Goal: Task Accomplishment & Management: Use online tool/utility

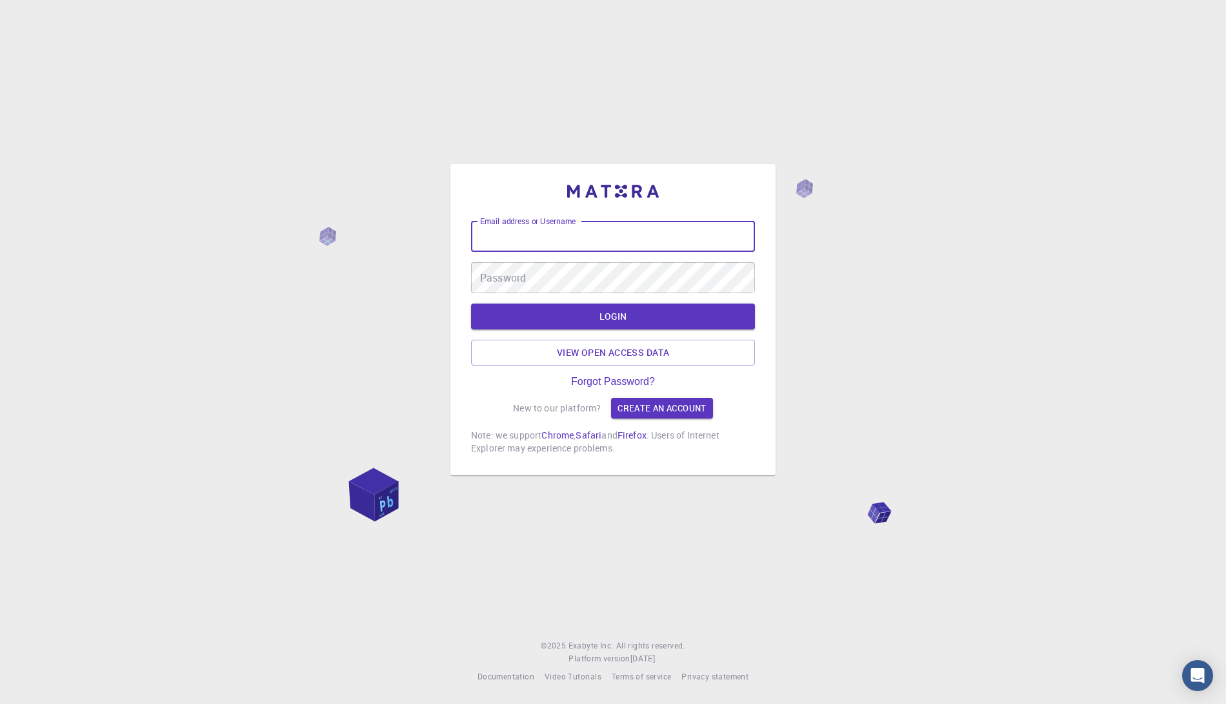
click at [549, 250] on input "Email address or Username" at bounding box center [613, 236] width 284 height 31
type input "timur"
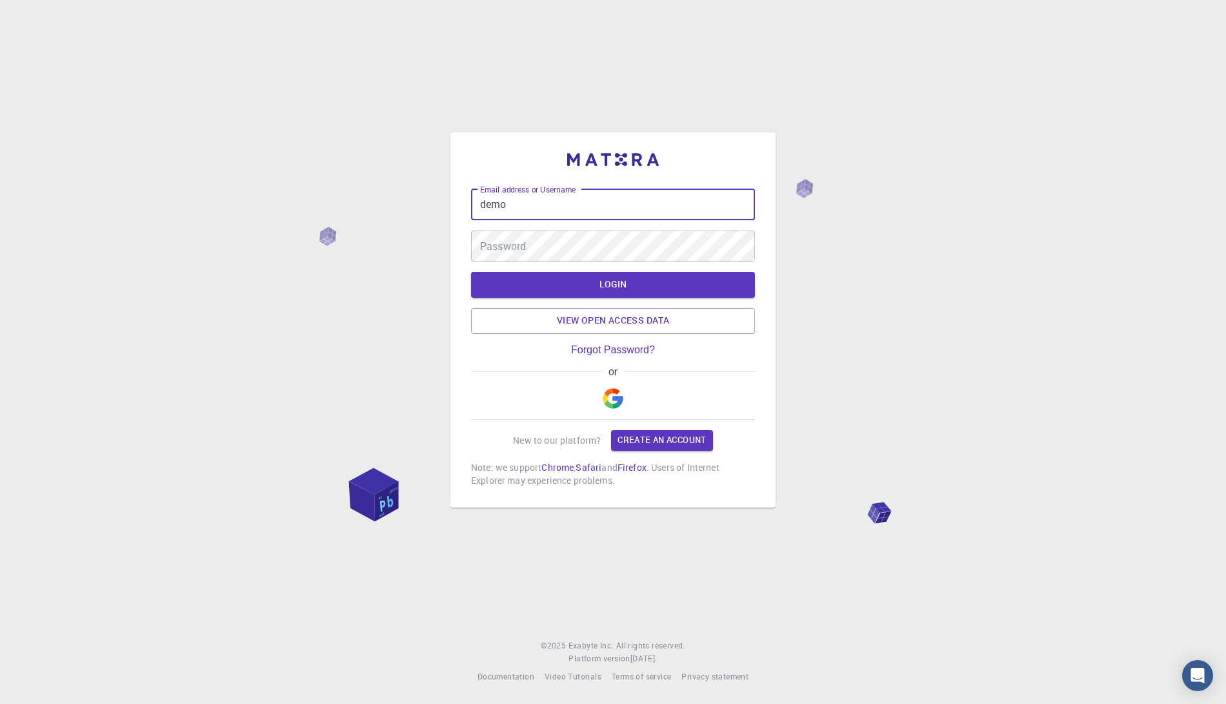
type input "demo"
click at [471, 272] on button "LOGIN" at bounding box center [613, 285] width 284 height 26
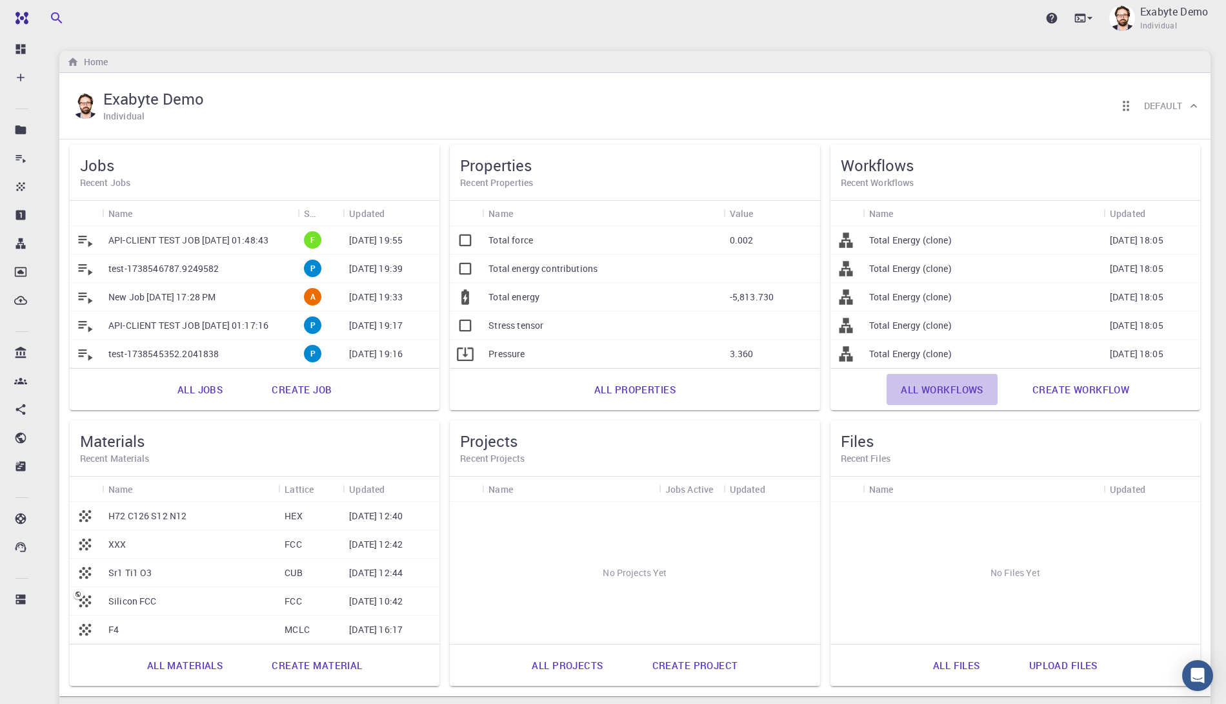
click at [911, 391] on link "All workflows" at bounding box center [942, 389] width 111 height 31
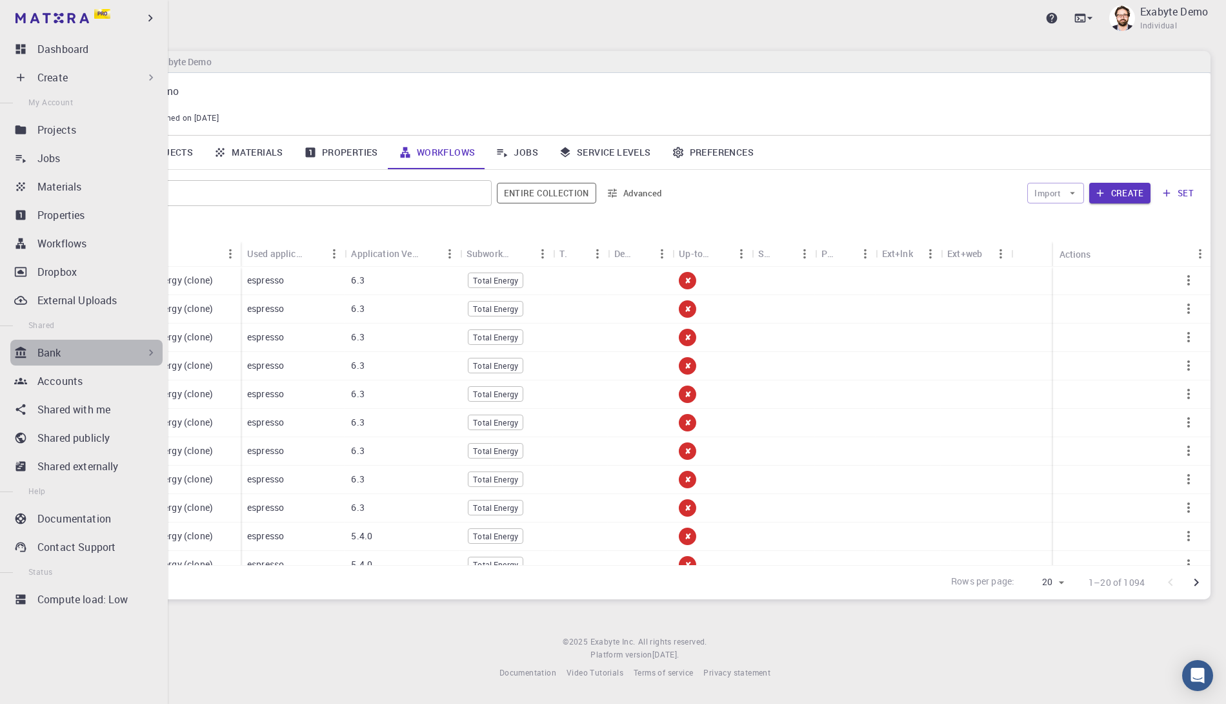
click at [88, 351] on div "Bank" at bounding box center [97, 352] width 120 height 15
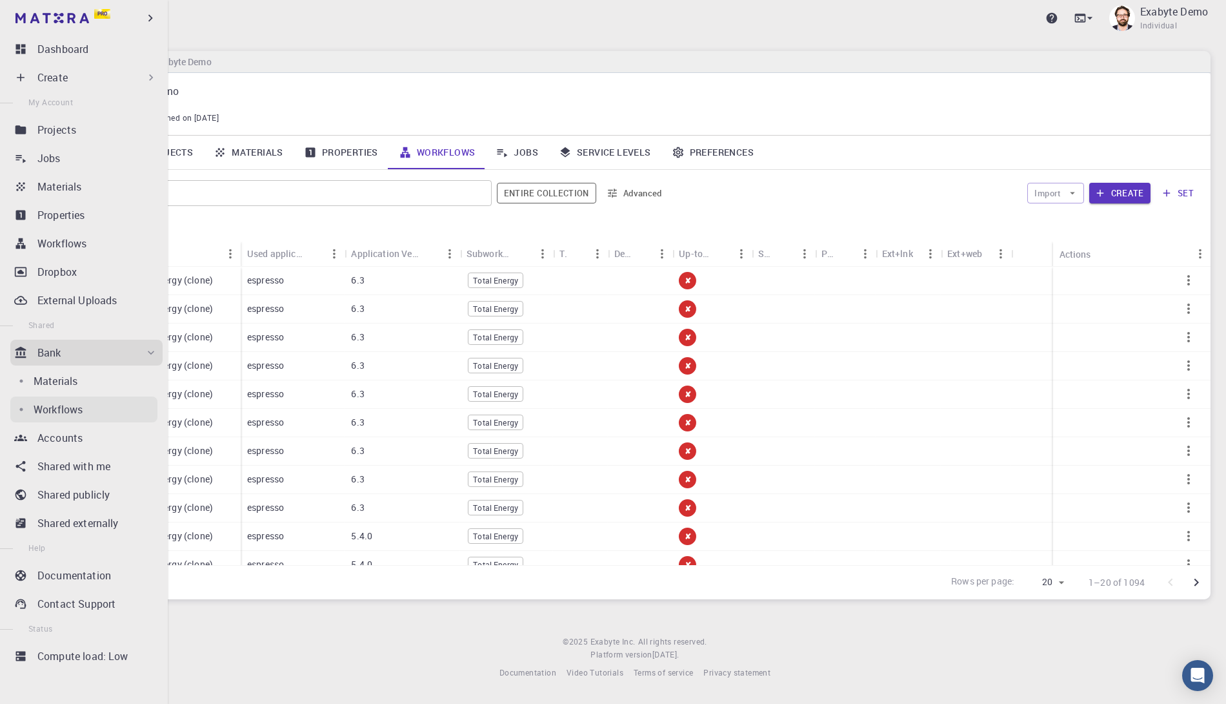
click at [71, 401] on p "Workflows" at bounding box center [58, 408] width 49 height 15
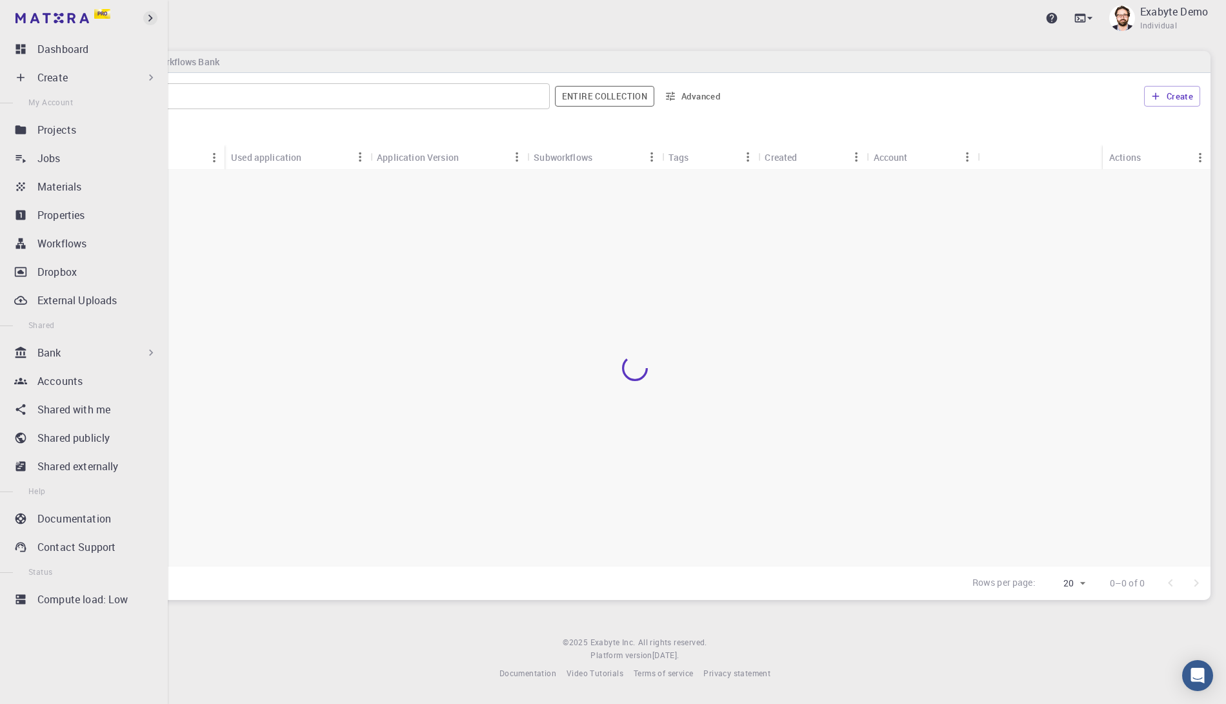
click at [148, 17] on icon "button" at bounding box center [150, 18] width 14 height 14
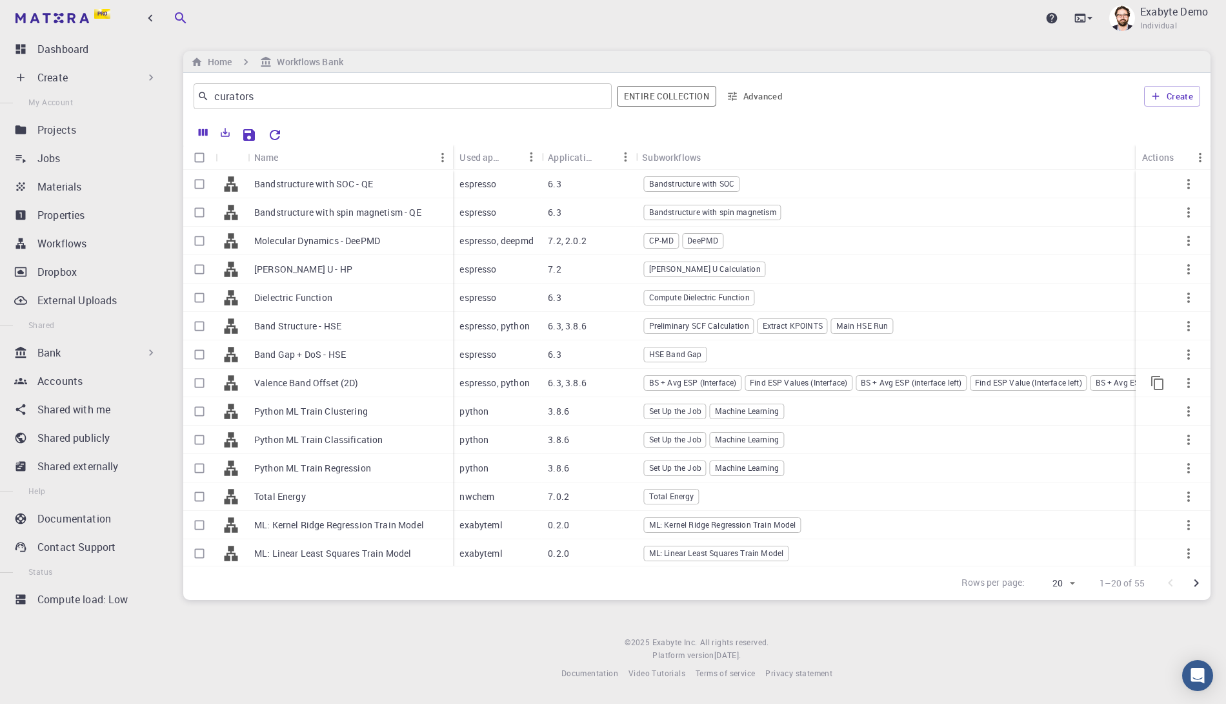
click at [348, 384] on p "Valence Band Offset (2D)" at bounding box center [306, 382] width 105 height 13
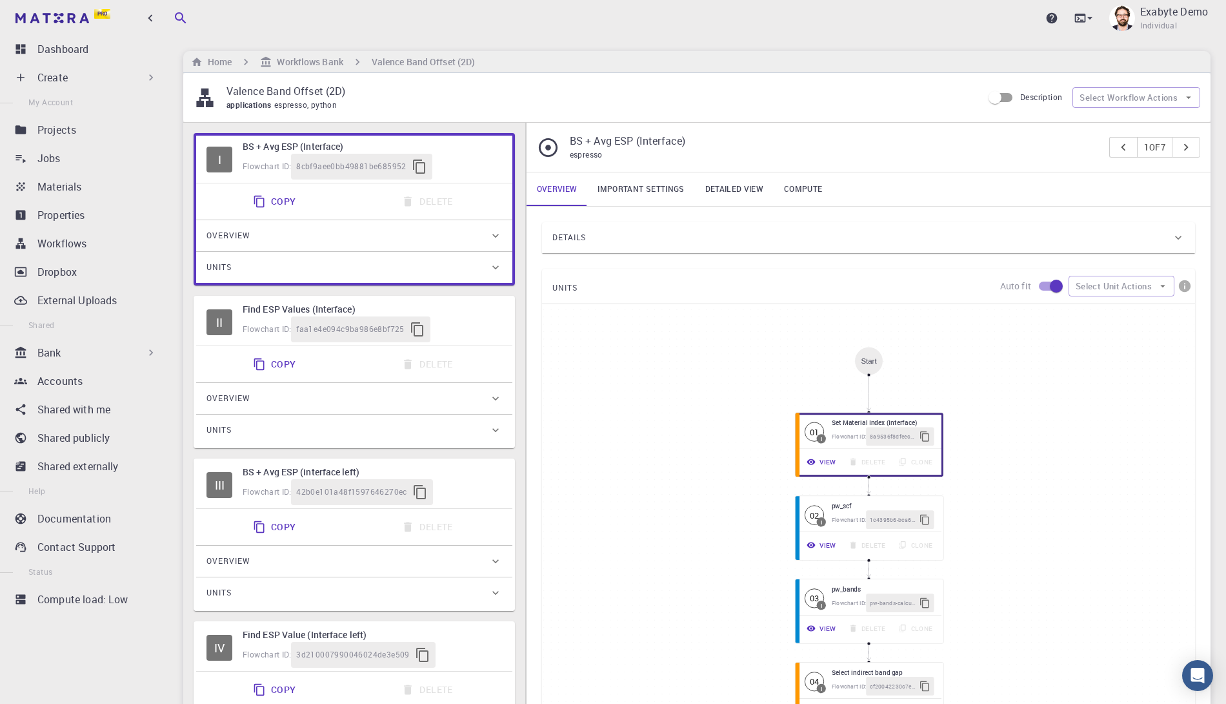
click at [601, 243] on div "Details" at bounding box center [863, 237] width 620 height 21
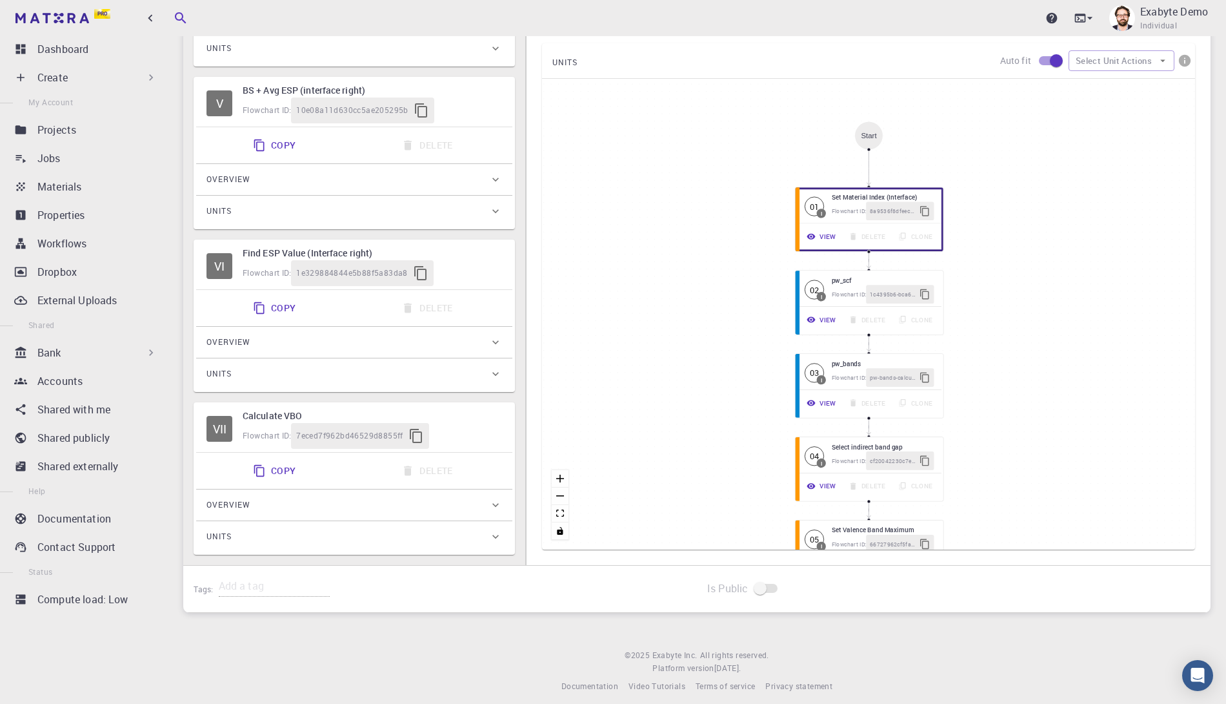
scroll to position [707, 0]
click at [793, 374] on div "Start 01 I Set Material Index (Interface) Flowchart ID: 8a9536f8dfeece5e73a8baa…" at bounding box center [868, 313] width 653 height 471
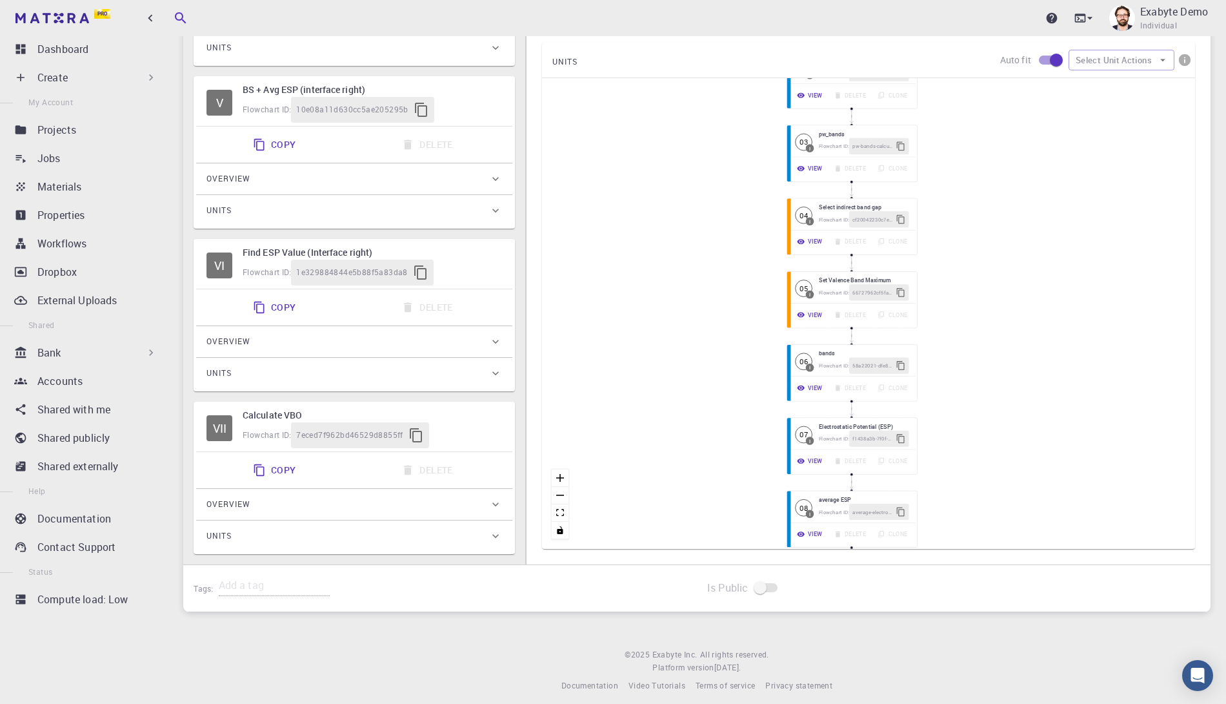
drag, startPoint x: 958, startPoint y: 401, endPoint x: 950, endPoint y: 173, distance: 228.7
click at [950, 173] on div "Start 01 I Set Material Index (Interface) Flowchart ID: 8a9536f8dfeece5e73a8baa…" at bounding box center [868, 313] width 653 height 471
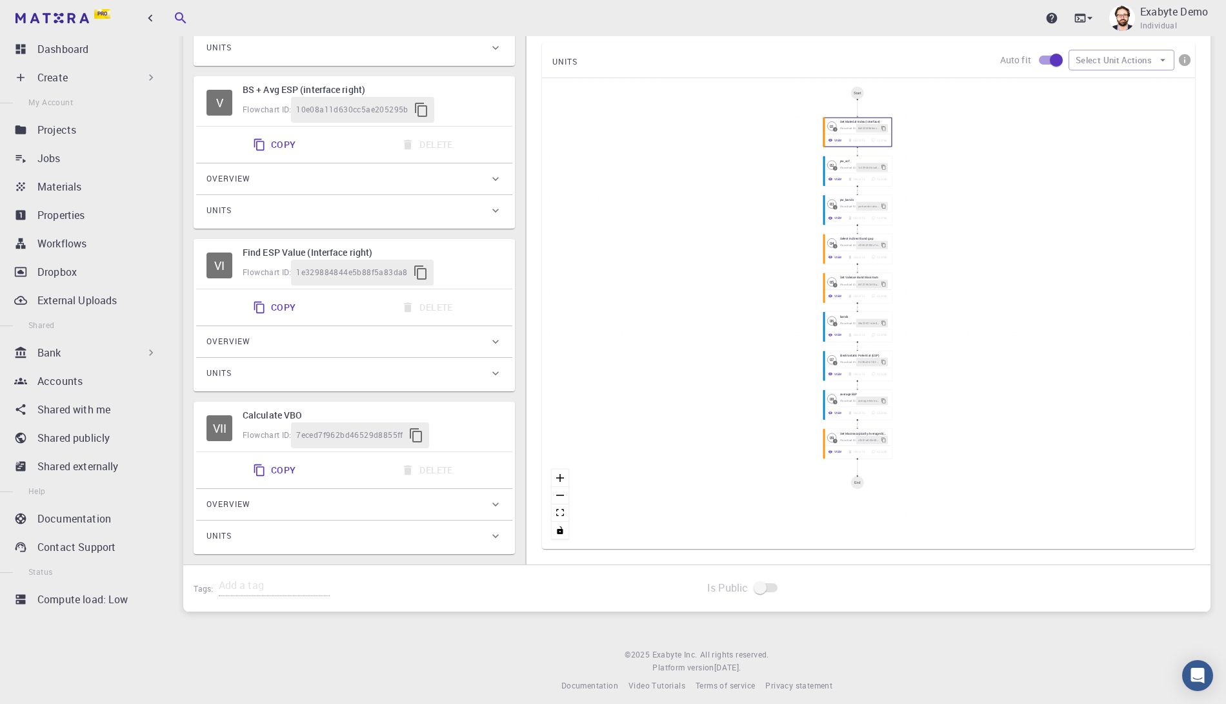
drag, startPoint x: 993, startPoint y: 238, endPoint x: 953, endPoint y: 284, distance: 60.4
click at [953, 284] on div "Start 01 I Set Material Index (Interface) Flowchart ID: 8a9536f8dfeece5e73a8baa…" at bounding box center [868, 313] width 653 height 471
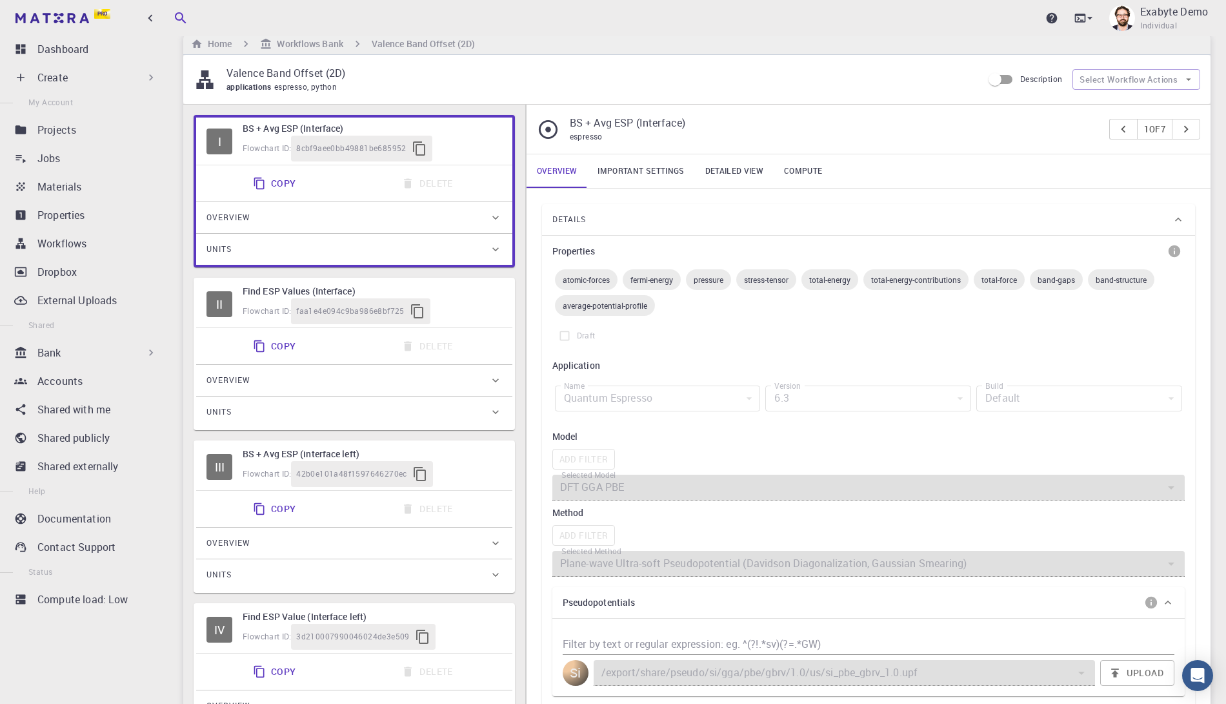
scroll to position [0, 0]
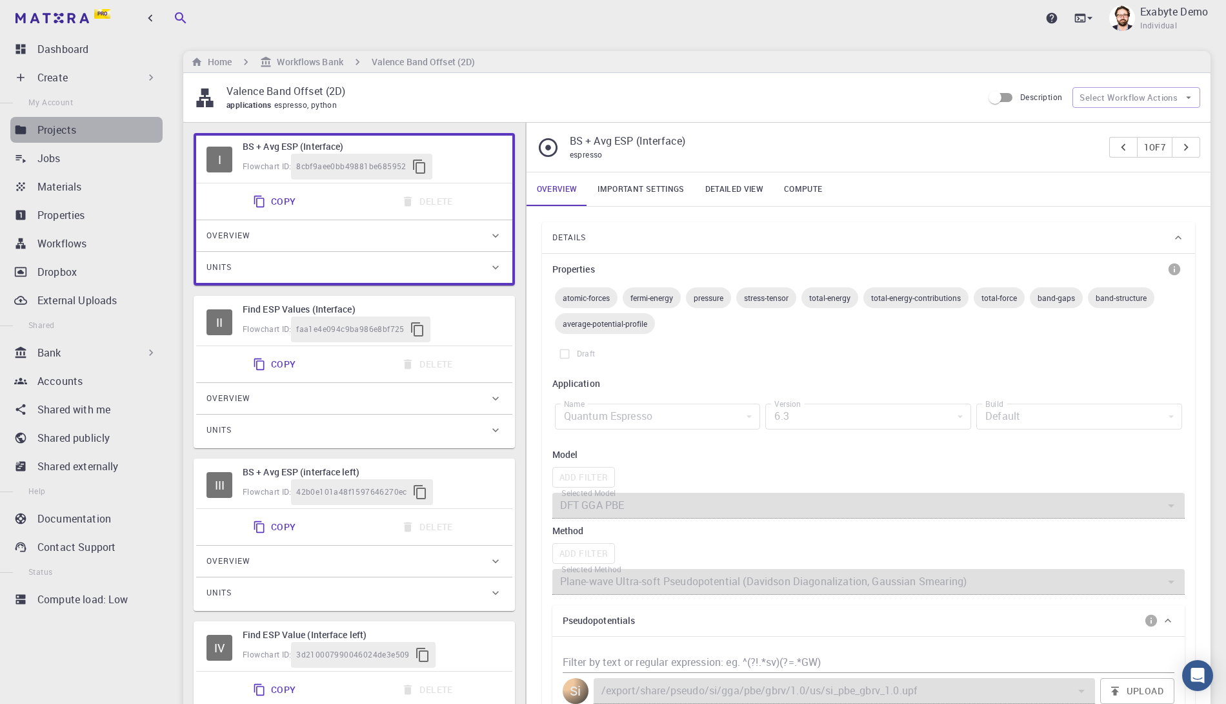
click at [70, 139] on link "Projects" at bounding box center [86, 130] width 152 height 26
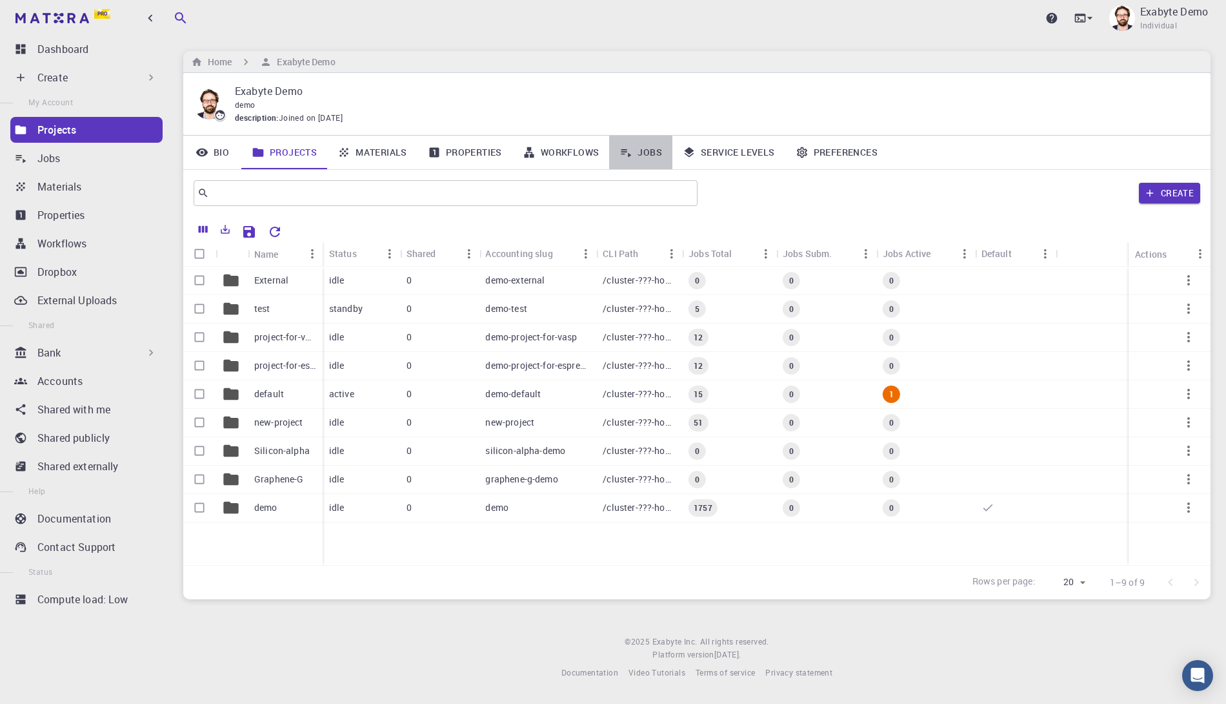
click at [644, 155] on link "Jobs" at bounding box center [640, 153] width 63 height 34
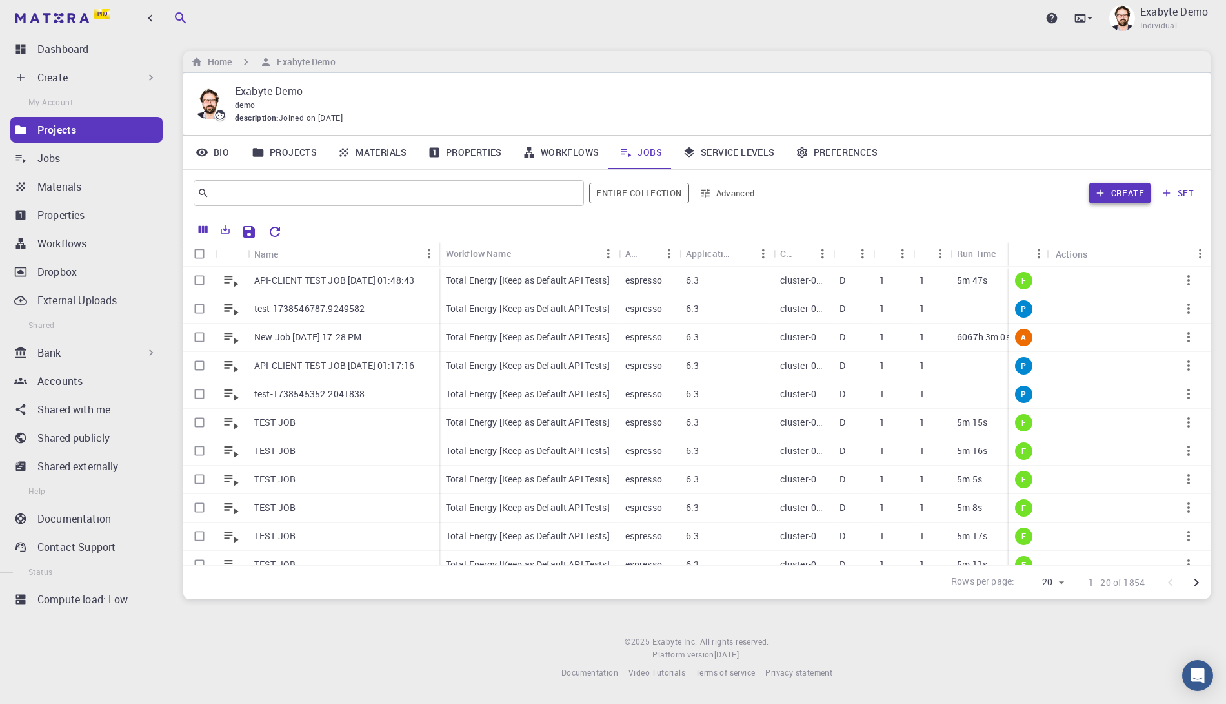
click at [1118, 187] on button "Create" at bounding box center [1120, 193] width 61 height 21
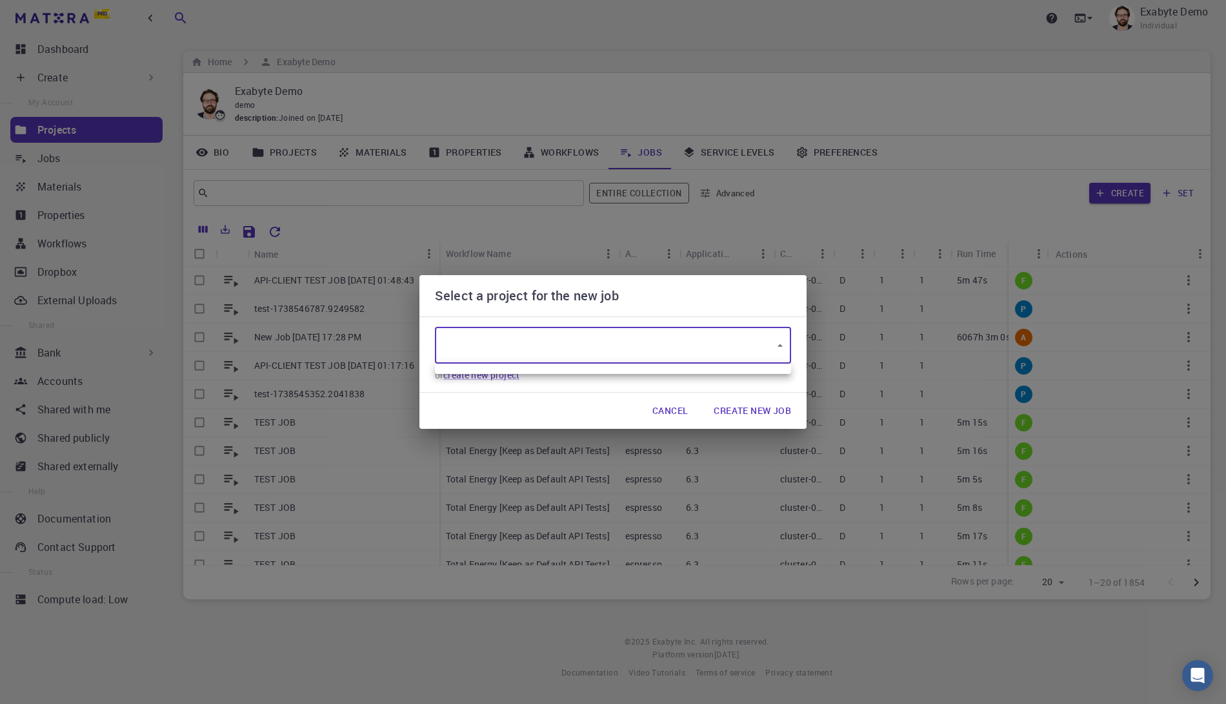
click at [623, 330] on body "Pro Dashboard Create New Job New Material Create Material Upload File Import fr…" at bounding box center [613, 352] width 1226 height 704
click at [534, 414] on div at bounding box center [613, 352] width 1226 height 704
type input "bBGMJSEJLtD2SY5ZK"
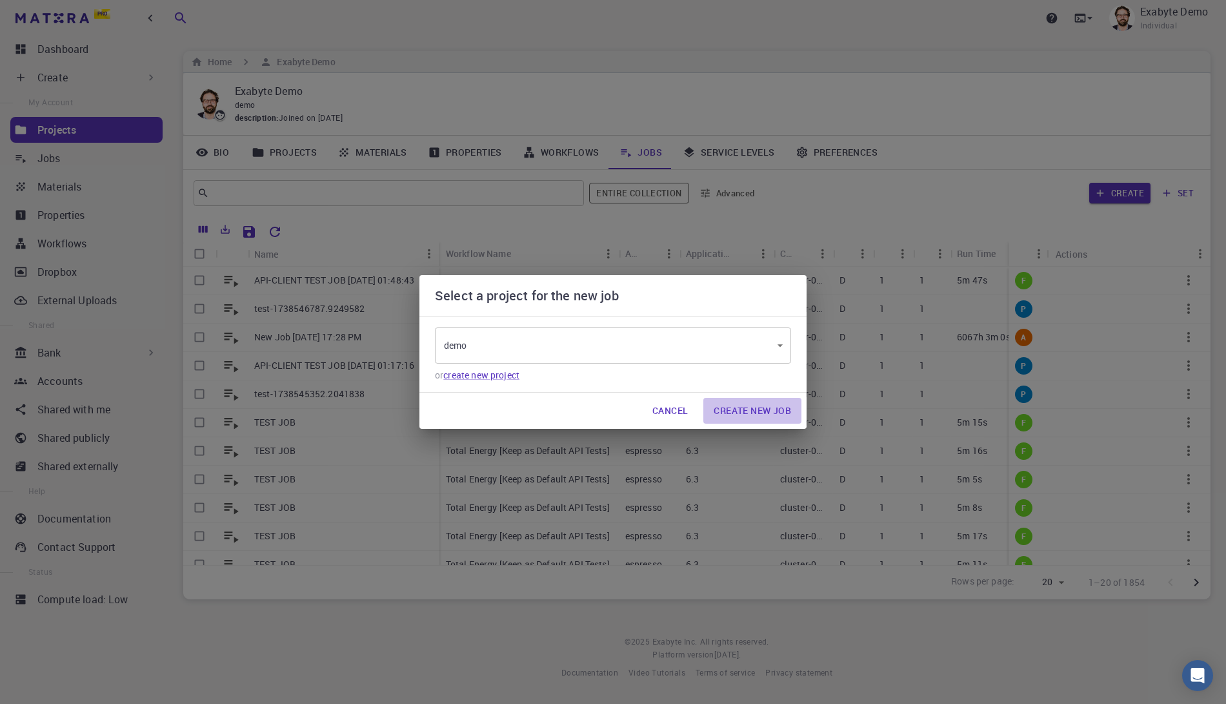
click at [742, 401] on button "Create New Job" at bounding box center [753, 411] width 98 height 26
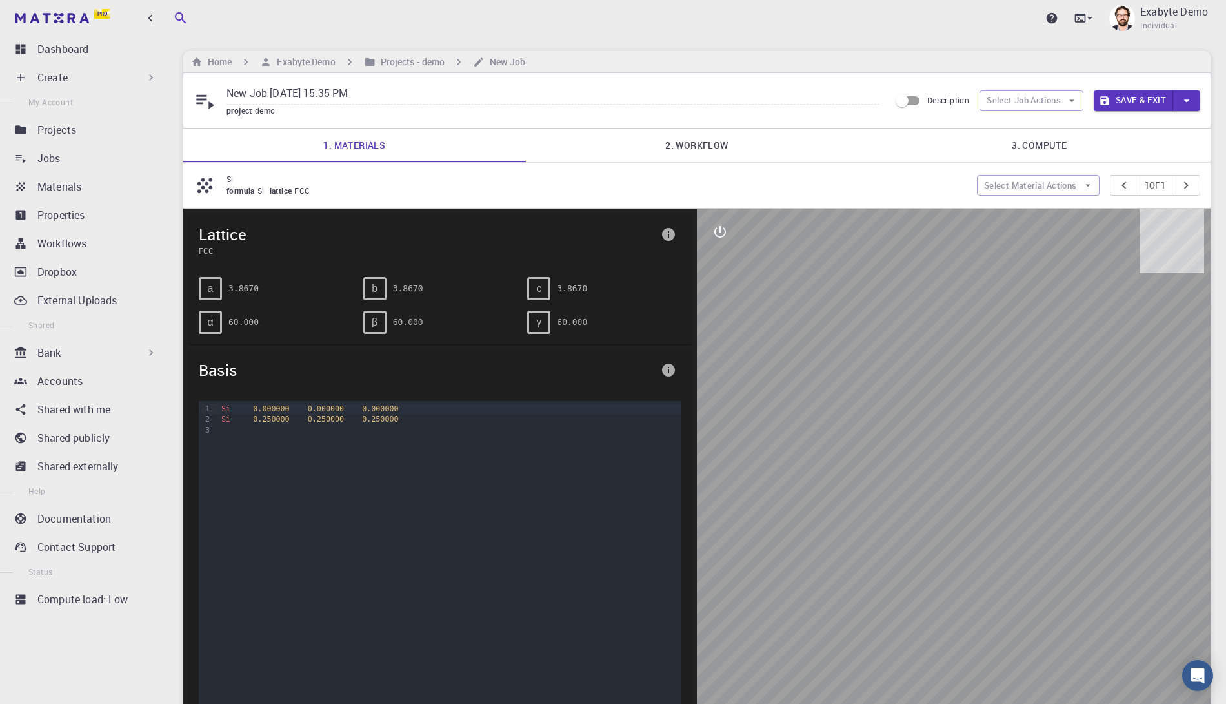
click at [1144, 94] on button "Save & Exit" at bounding box center [1133, 100] width 79 height 21
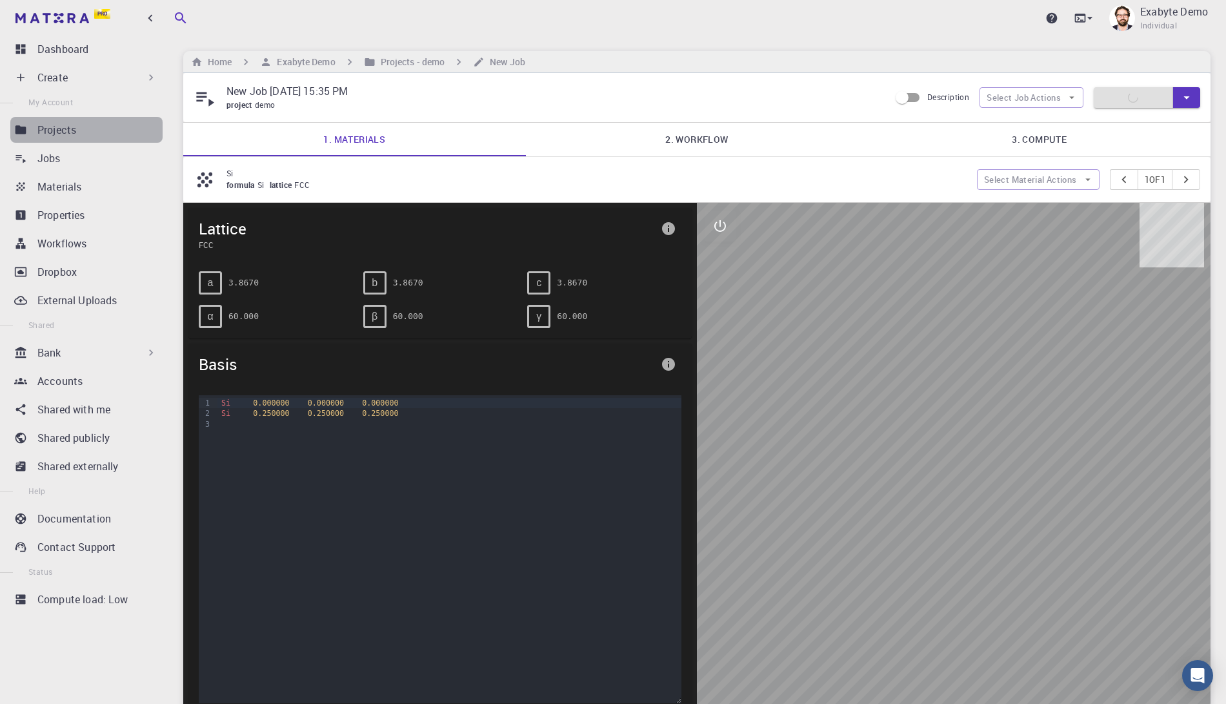
click at [59, 128] on p "Projects" at bounding box center [56, 129] width 39 height 15
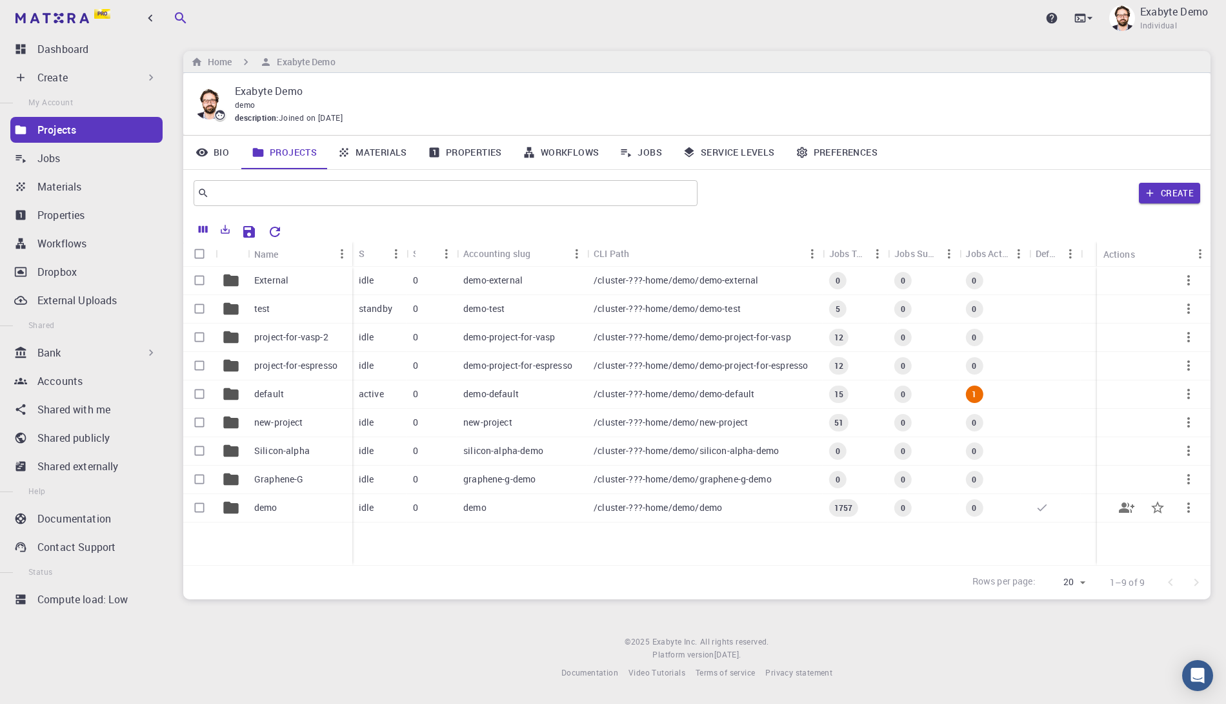
click at [284, 511] on div "demo" at bounding box center [300, 508] width 105 height 28
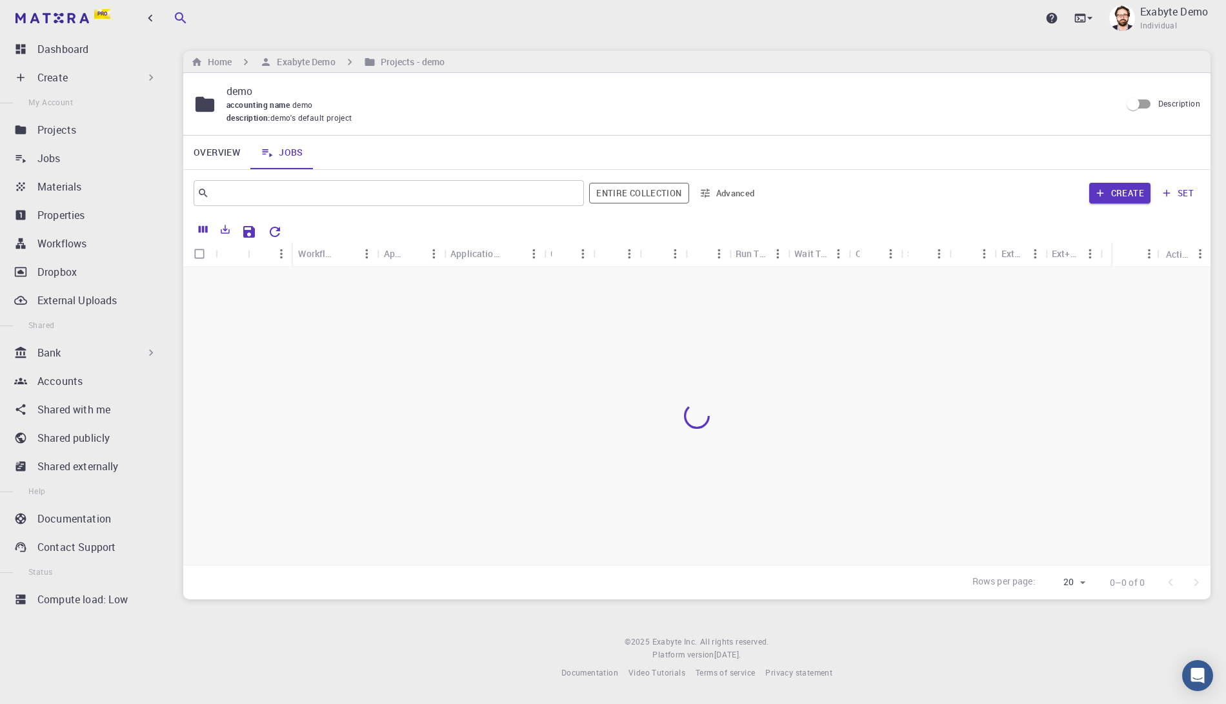
click at [560, 27] on div "Upgrade Exabyte Demo Individual" at bounding box center [697, 18] width 1059 height 34
